Goal: Navigation & Orientation: Find specific page/section

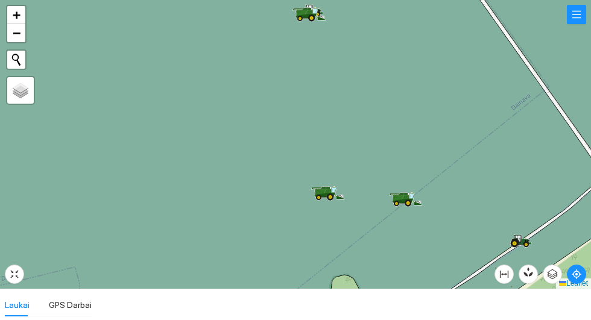
click at [404, 189] on icon at bounding box center [270, 144] width 661 height 348
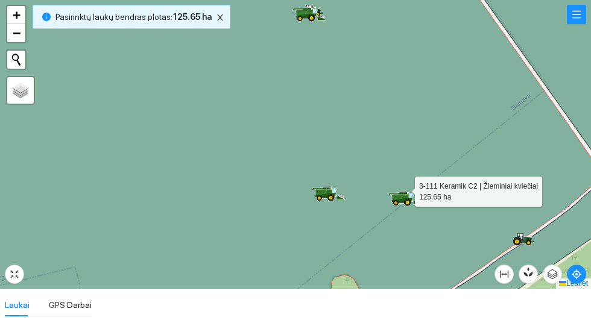
scroll to position [295, 0]
click at [403, 197] on icon at bounding box center [404, 197] width 8 height 7
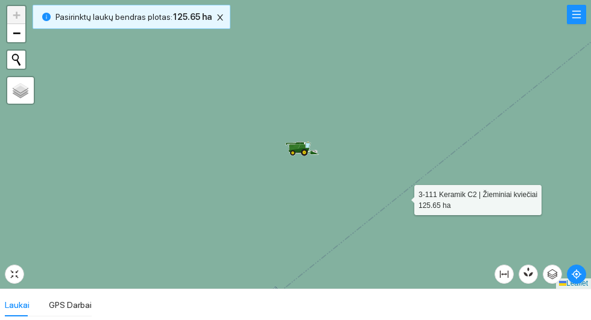
click at [301, 142] on icon at bounding box center [302, 143] width 5 height 2
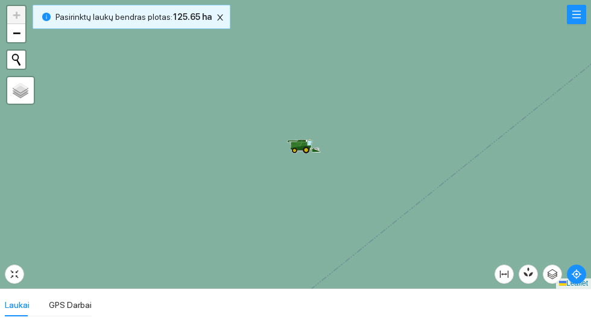
click at [303, 147] on icon at bounding box center [301, 148] width 21 height 5
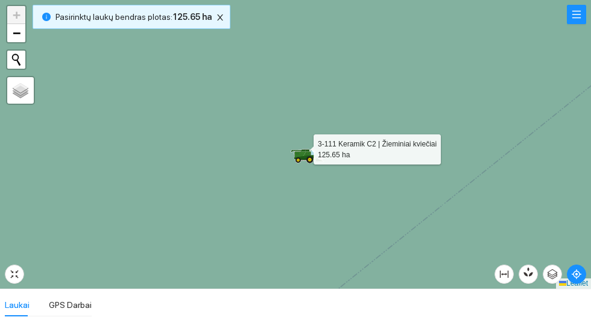
click at [301, 163] on ellipse at bounding box center [298, 160] width 6 height 6
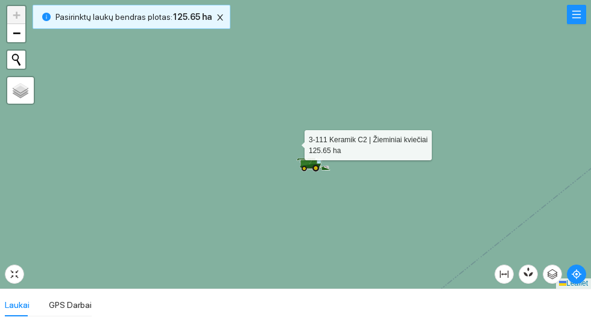
click at [307, 159] on icon at bounding box center [309, 159] width 5 height 2
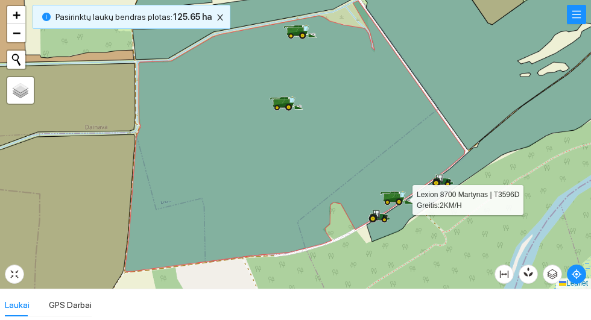
scroll to position [295, 0]
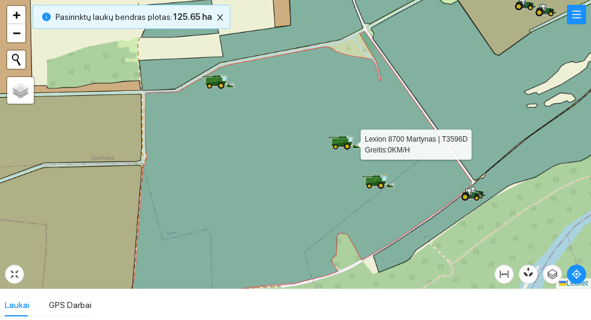
scroll to position [295, 0]
